Goal: Navigation & Orientation: Find specific page/section

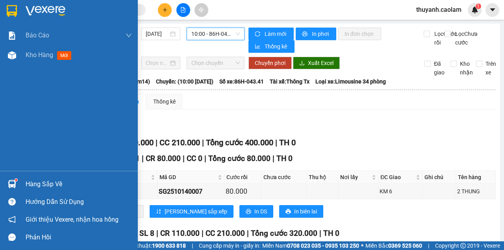
click at [9, 7] on img at bounding box center [12, 11] width 10 height 12
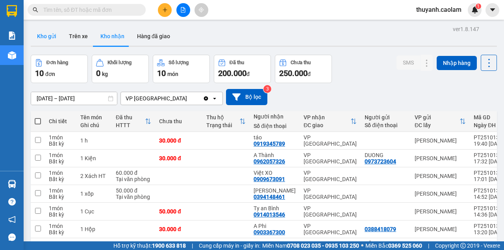
click at [57, 37] on button "Kho gửi" at bounding box center [47, 36] width 32 height 19
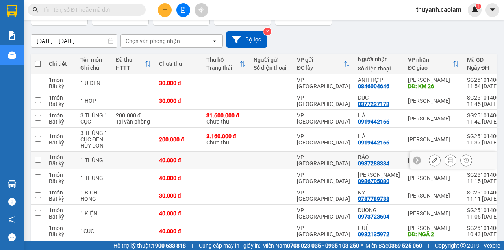
scroll to position [110, 0]
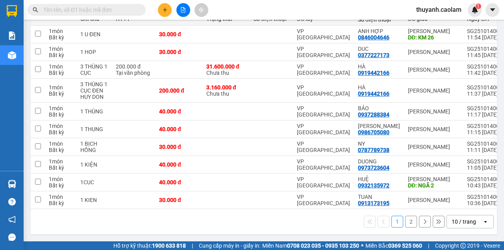
click at [411, 224] on button "2" at bounding box center [411, 222] width 12 height 12
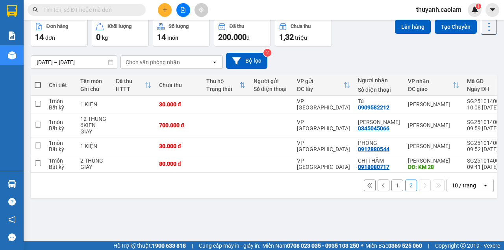
click at [392, 181] on button "1" at bounding box center [398, 186] width 12 height 12
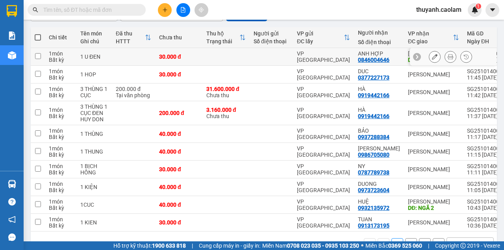
scroll to position [0, 0]
